Goal: Find specific page/section: Find specific page/section

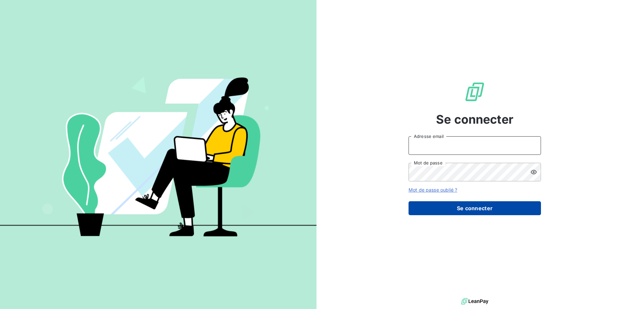
type input "[EMAIL_ADDRESS][DOMAIN_NAME]"
click at [489, 209] on button "Se connecter" at bounding box center [475, 208] width 132 height 14
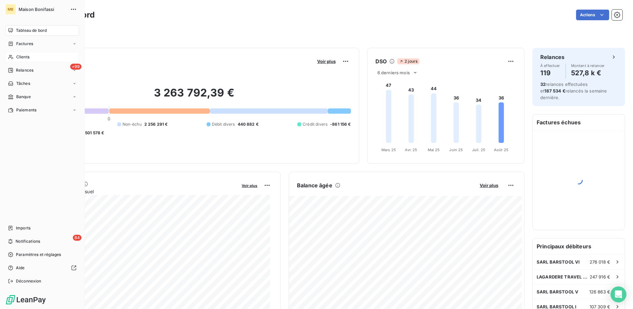
click at [26, 58] on span "Clients" at bounding box center [22, 57] width 13 height 6
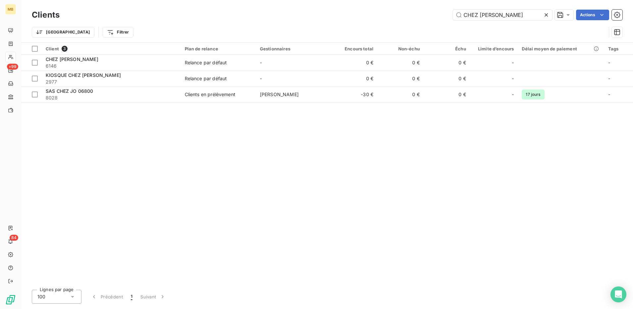
type input "CHEZ [PERSON_NAME]"
click at [246, 105] on div "Client 3 Plan de relance Gestionnaires Encours total Non-échu Échu Limite d’enc…" at bounding box center [327, 163] width 612 height 241
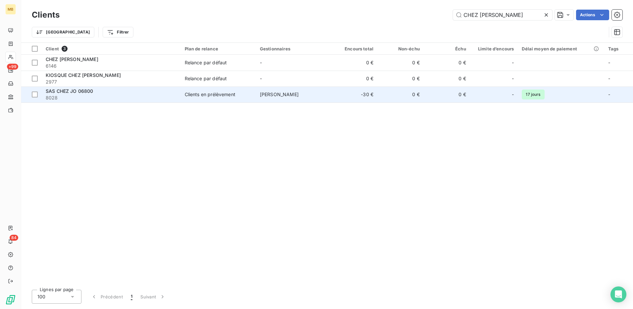
click at [241, 96] on span "Clients en prélèvement" at bounding box center [218, 94] width 67 height 7
